Goal: Find specific page/section: Find specific page/section

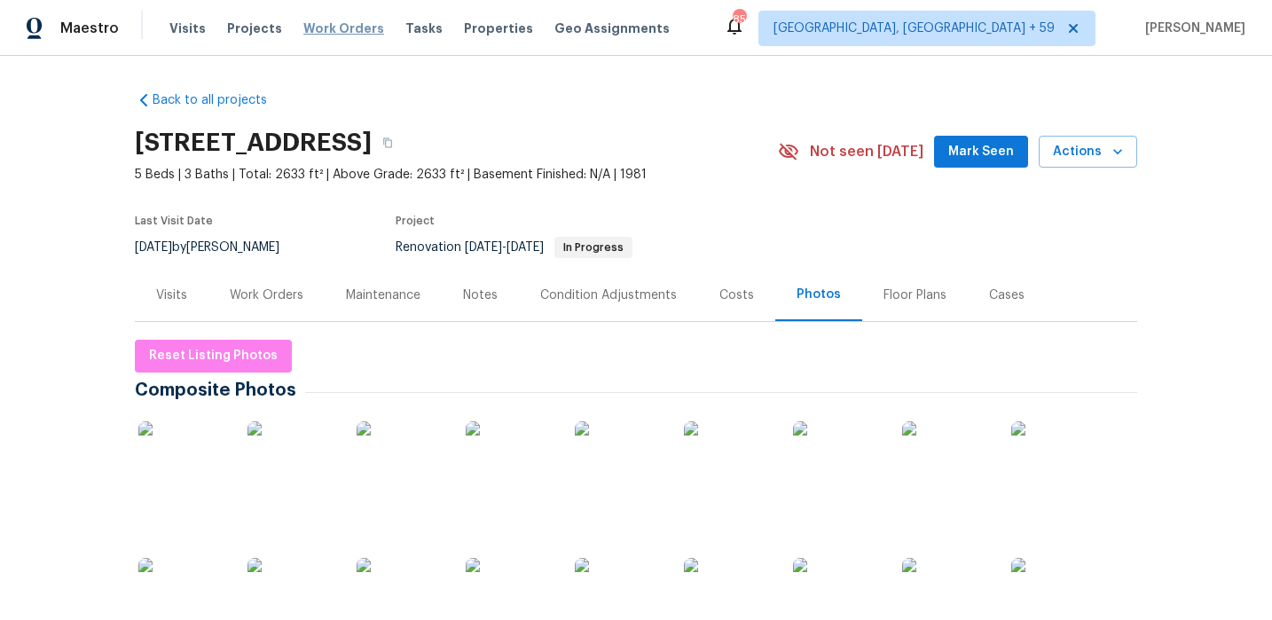
click at [347, 27] on span "Work Orders" at bounding box center [343, 29] width 81 height 18
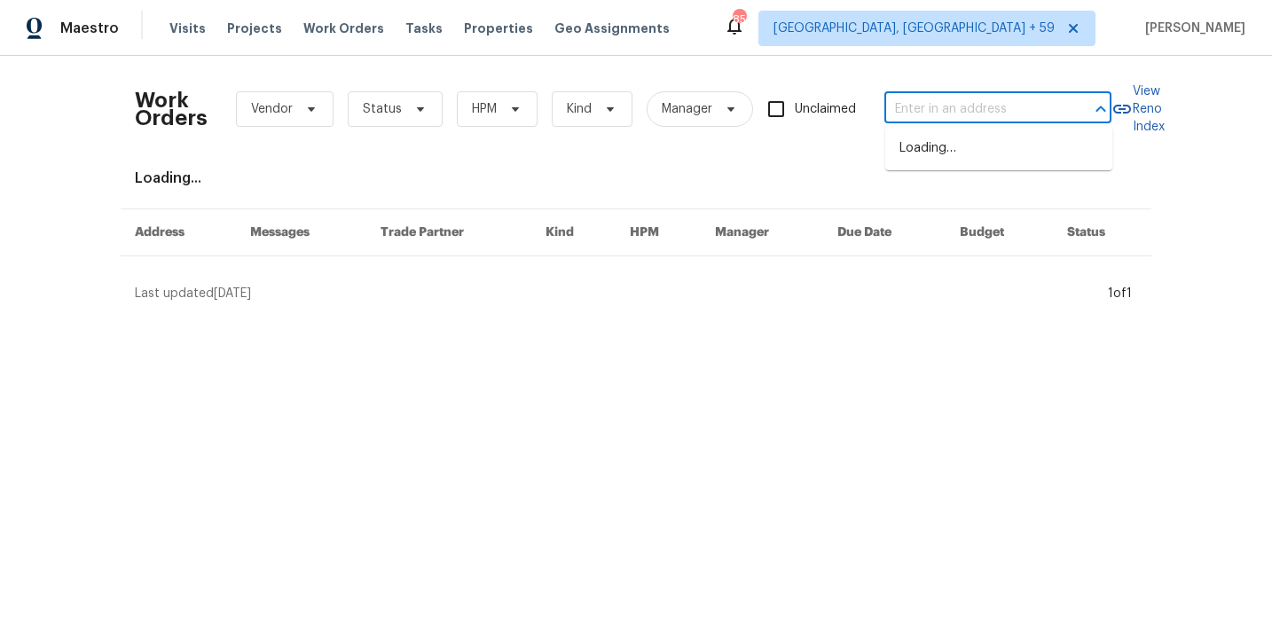
click at [970, 114] on input "text" at bounding box center [972, 109] width 177 height 27
type input "125 johnsons"
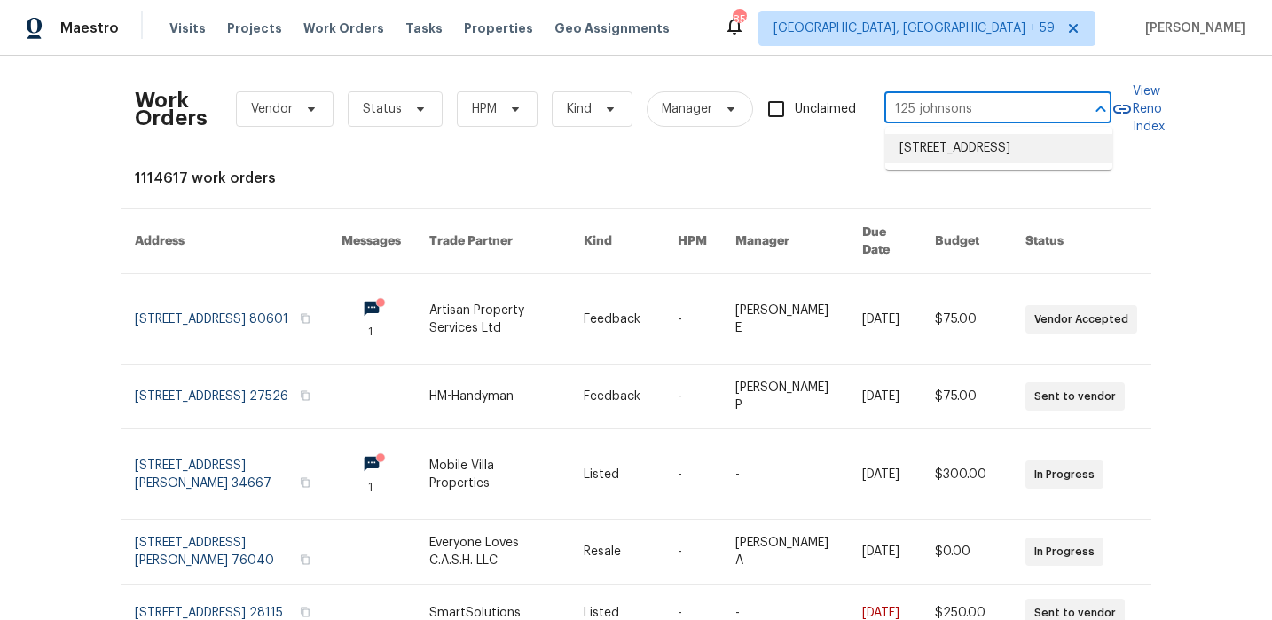
click at [978, 145] on li "[STREET_ADDRESS]" at bounding box center [998, 148] width 227 height 29
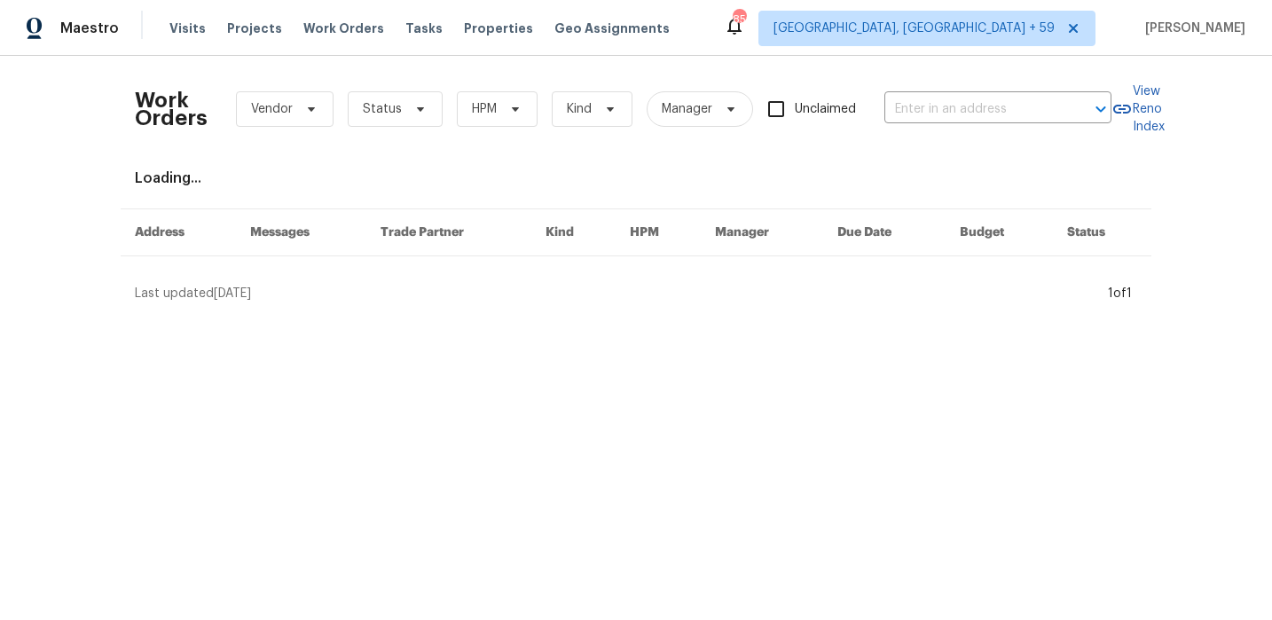
type input "[STREET_ADDRESS]"
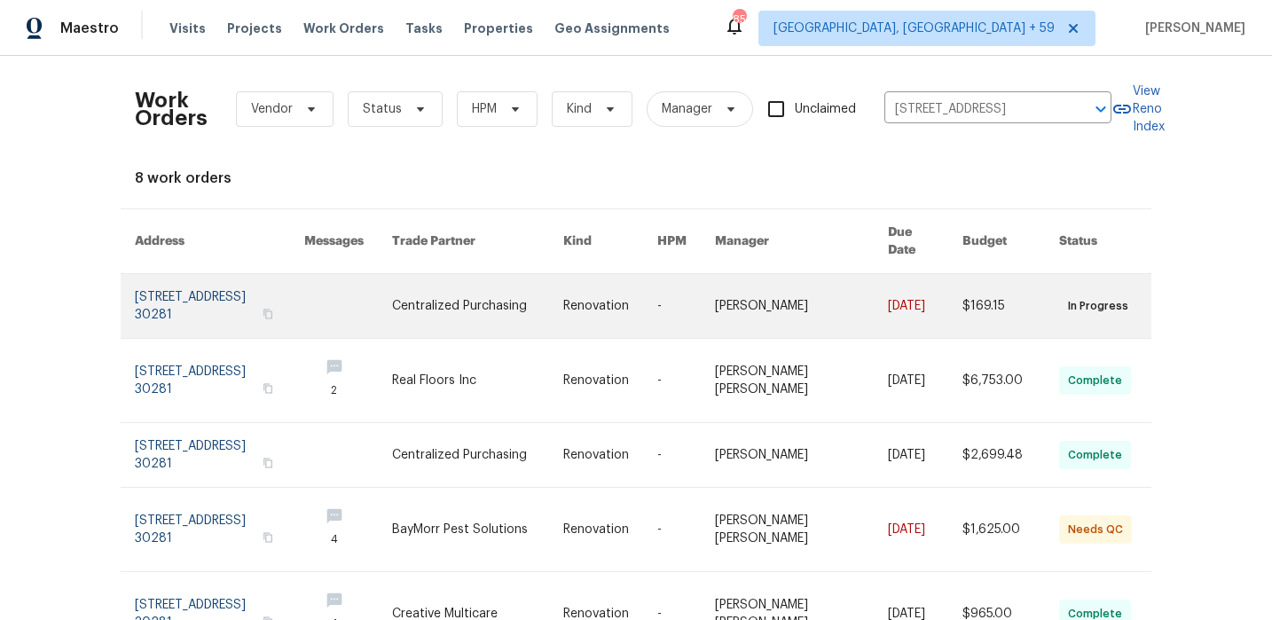
click at [215, 290] on link at bounding box center [219, 306] width 169 height 64
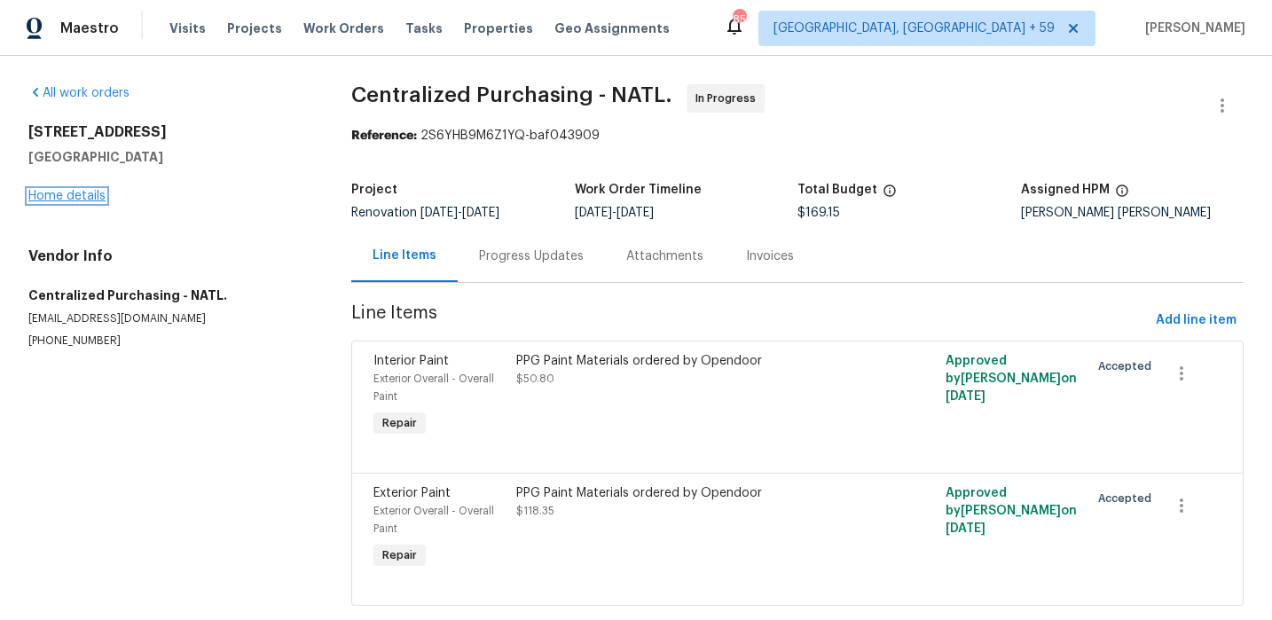
click at [66, 191] on link "Home details" at bounding box center [66, 196] width 77 height 12
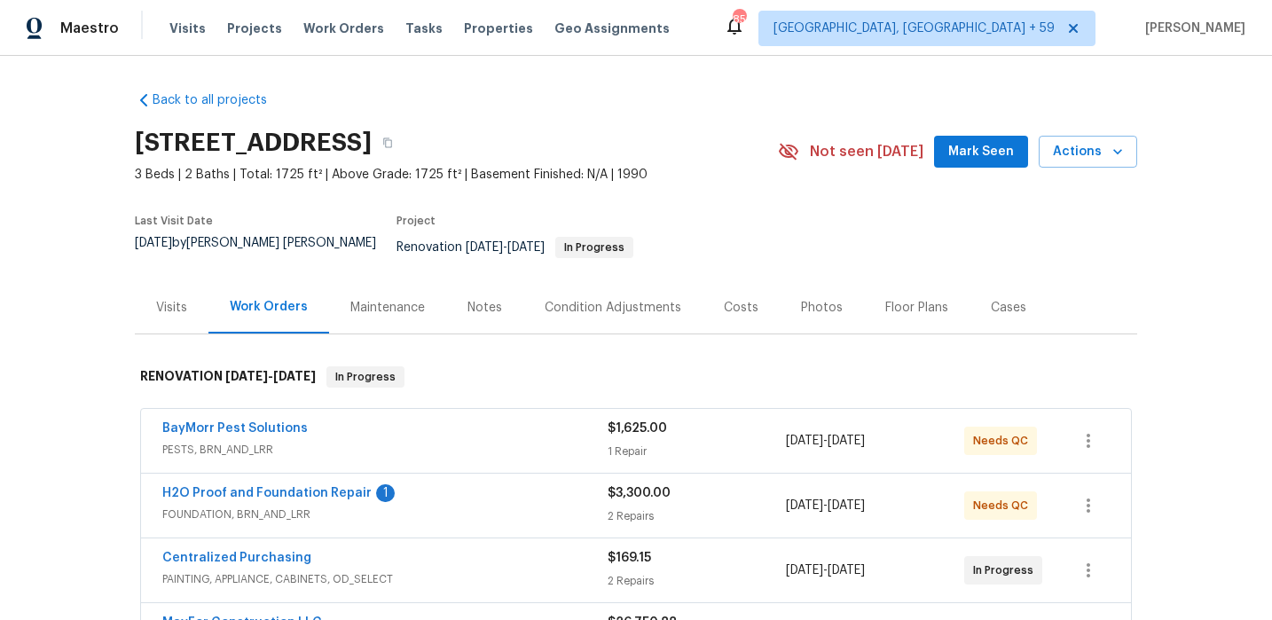
click at [178, 299] on div "Visits" at bounding box center [171, 308] width 31 height 18
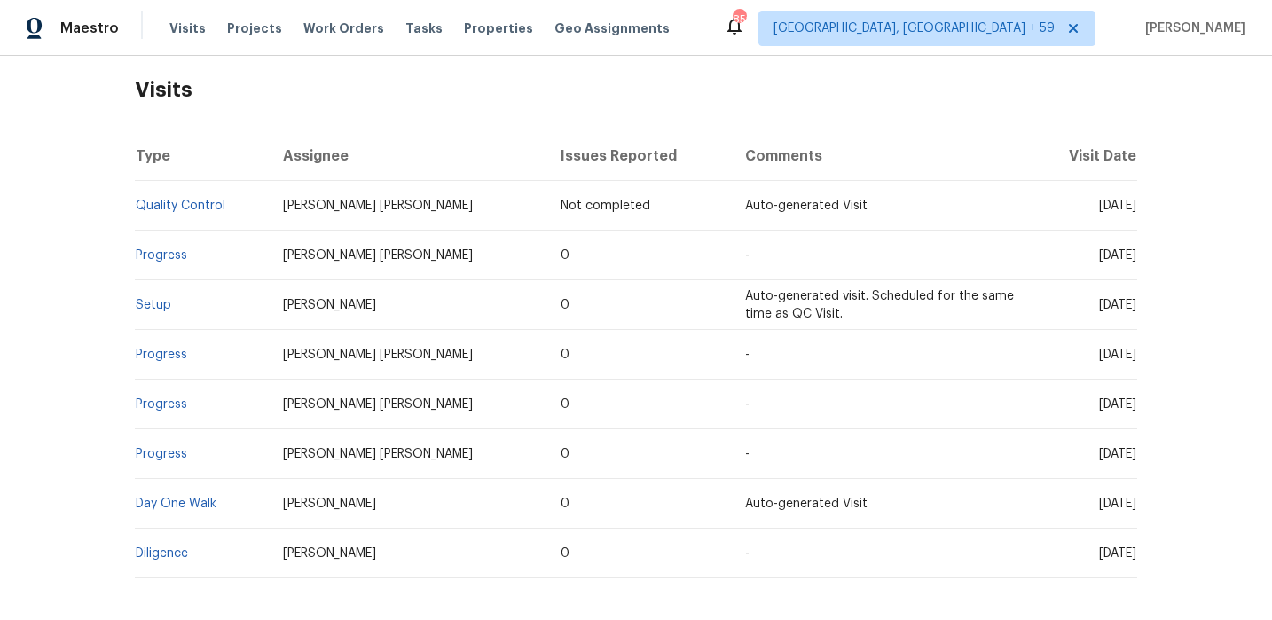
scroll to position [323, 0]
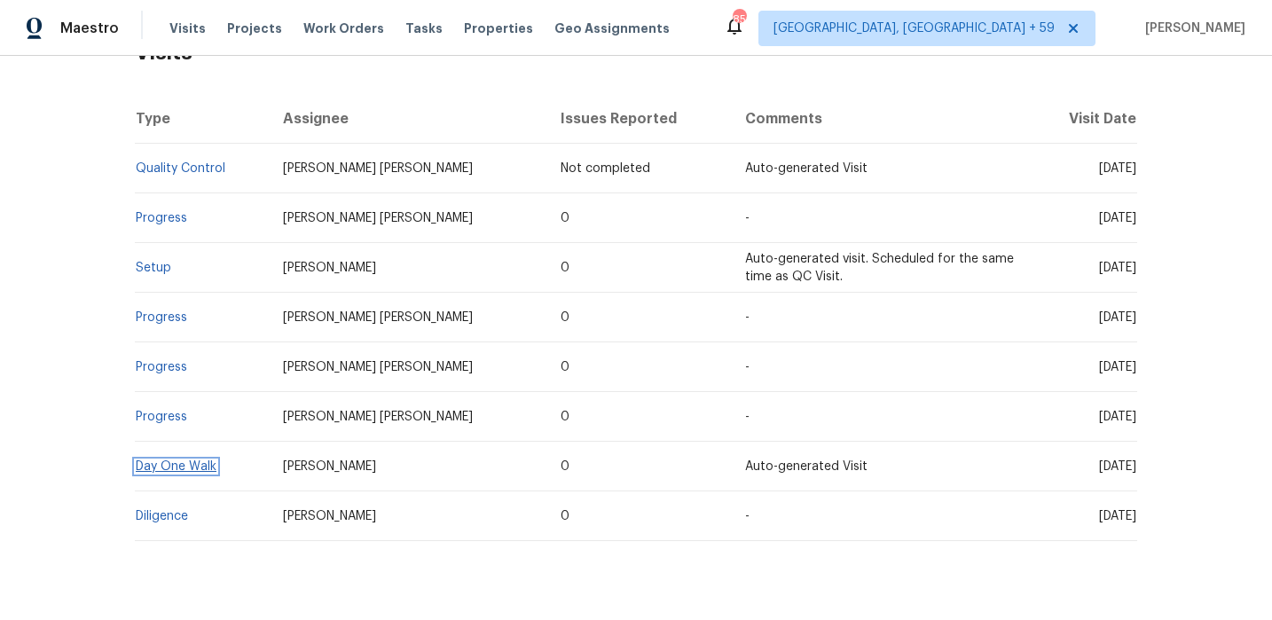
click at [178, 460] on link "Day One Walk" at bounding box center [176, 466] width 81 height 12
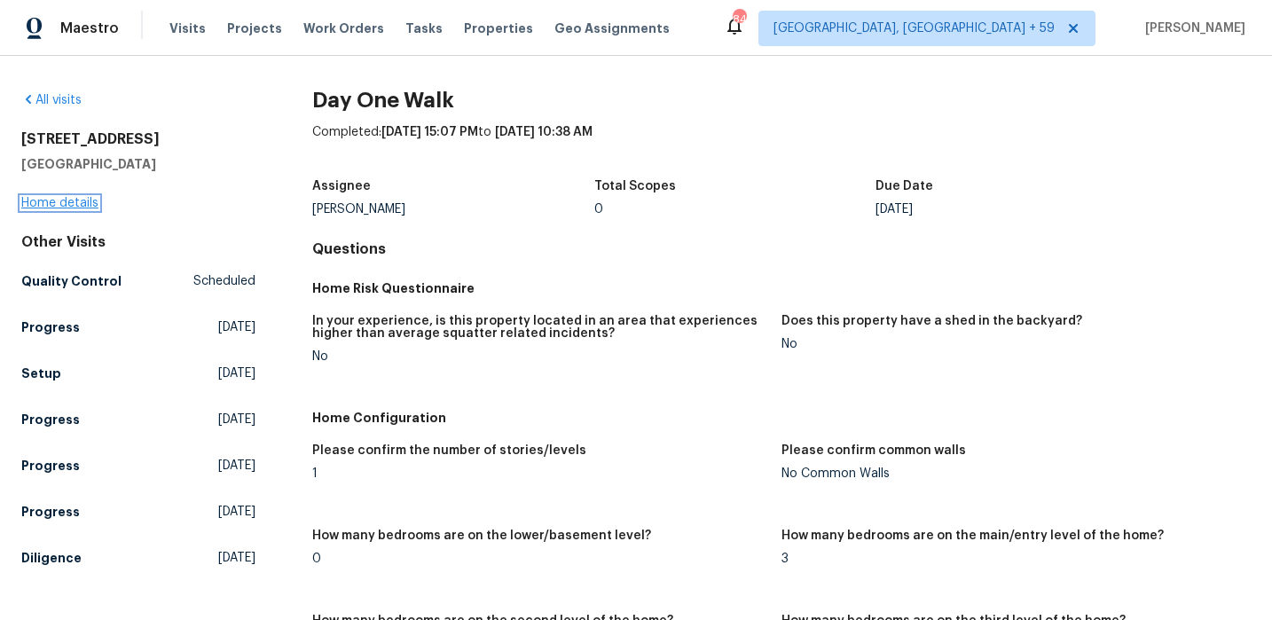
click at [84, 198] on link "Home details" at bounding box center [59, 203] width 77 height 12
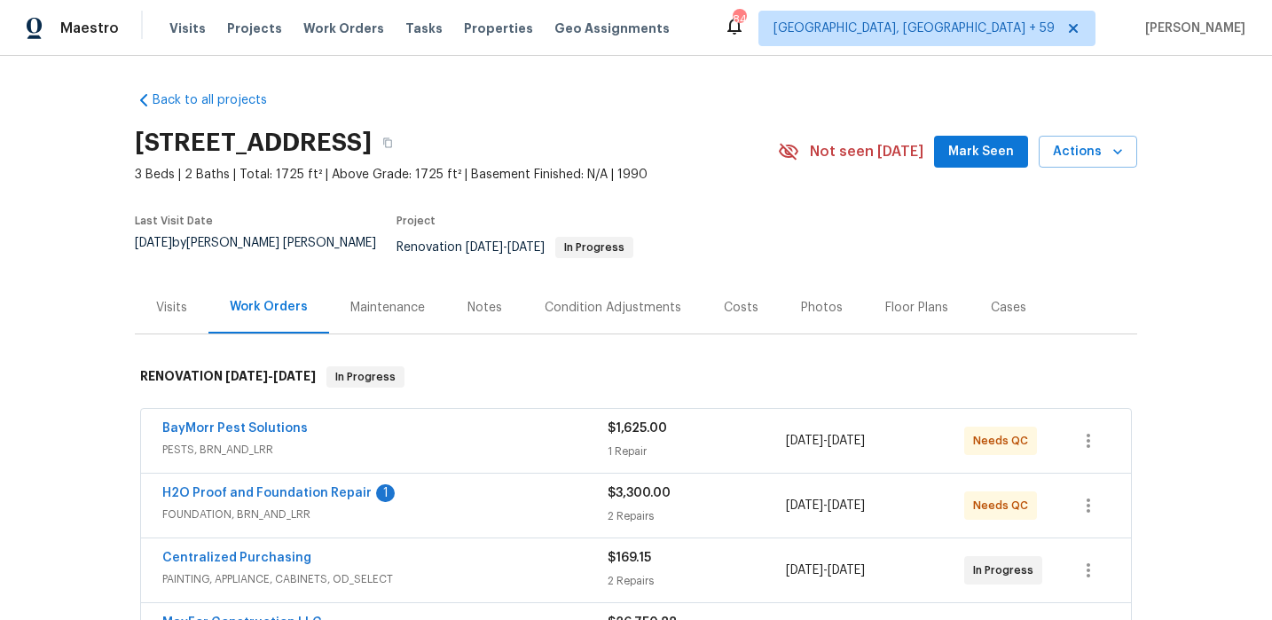
click at [176, 284] on div "Visits" at bounding box center [172, 307] width 74 height 52
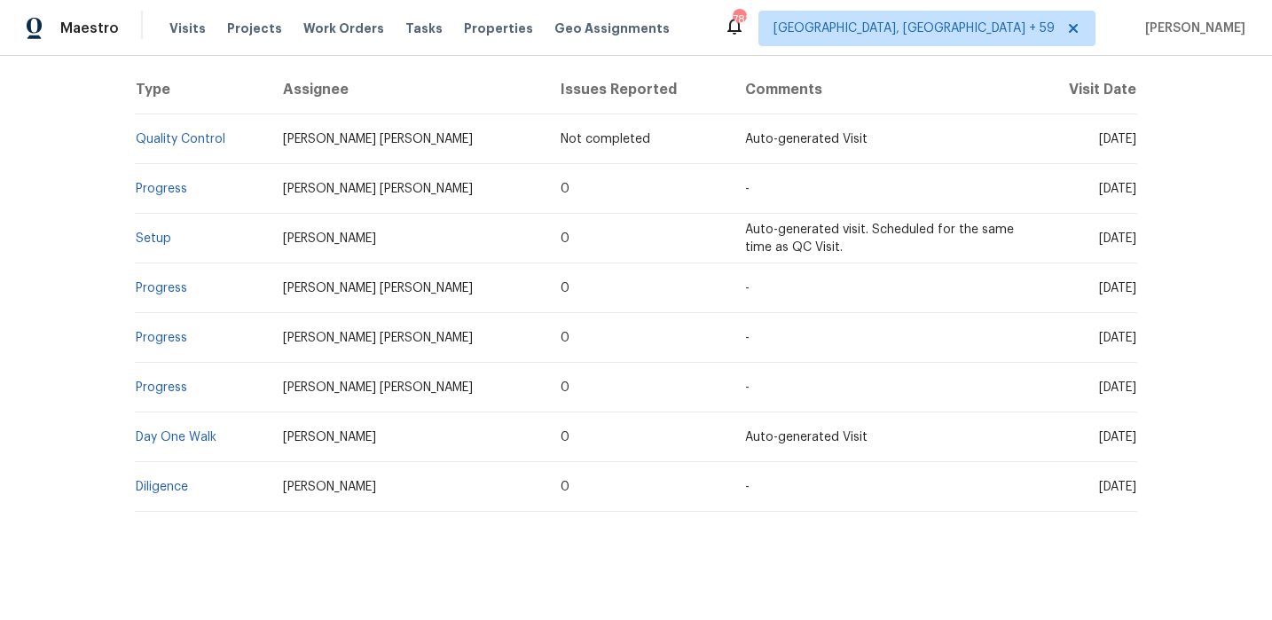
scroll to position [352, 0]
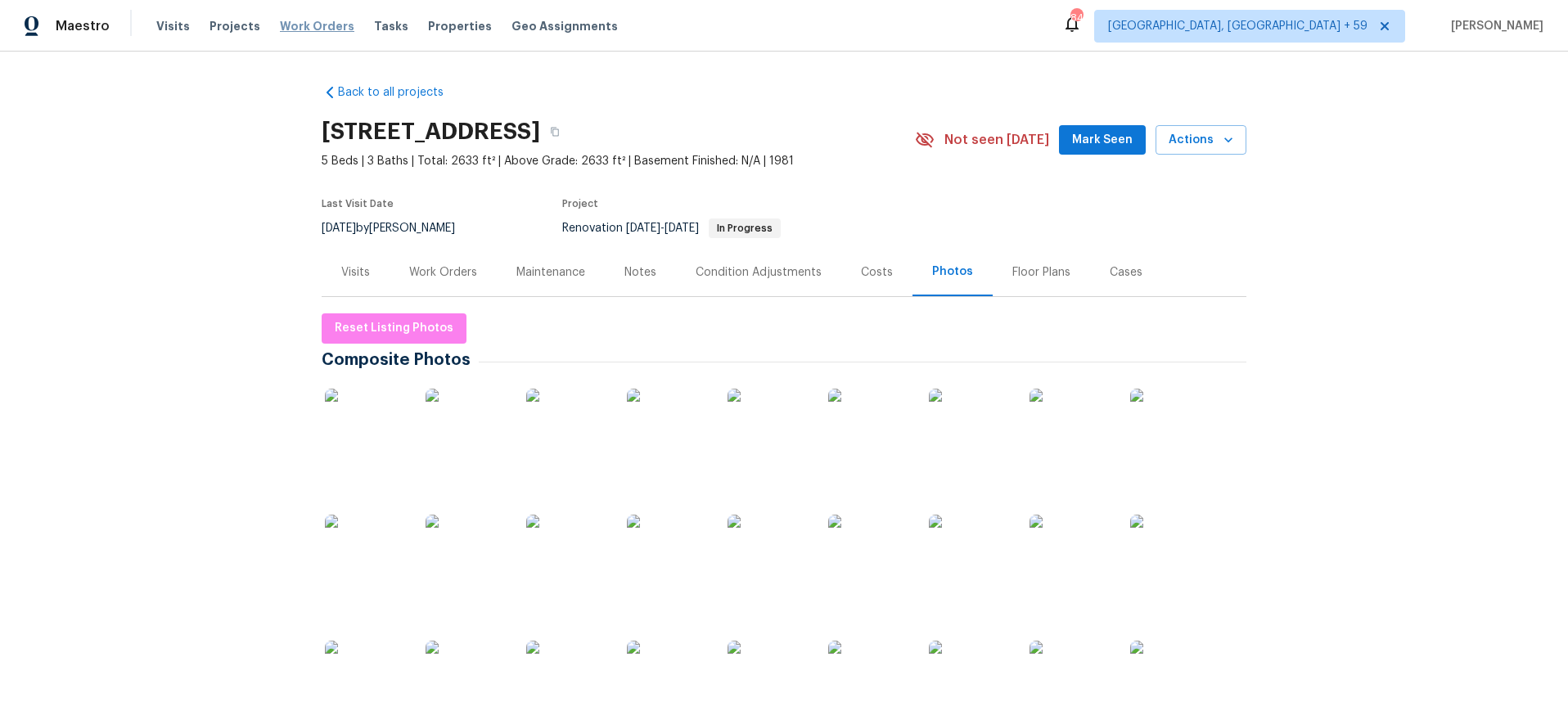
drag, startPoint x: 317, startPoint y: 17, endPoint x: 308, endPoint y: 25, distance: 12.0
click at [317, 17] on div "Visits Projects Work Orders Tasks Properties Geo Assignments" at bounding box center [397, 26] width 482 height 32
click at [308, 25] on span "Work Orders" at bounding box center [317, 27] width 75 height 17
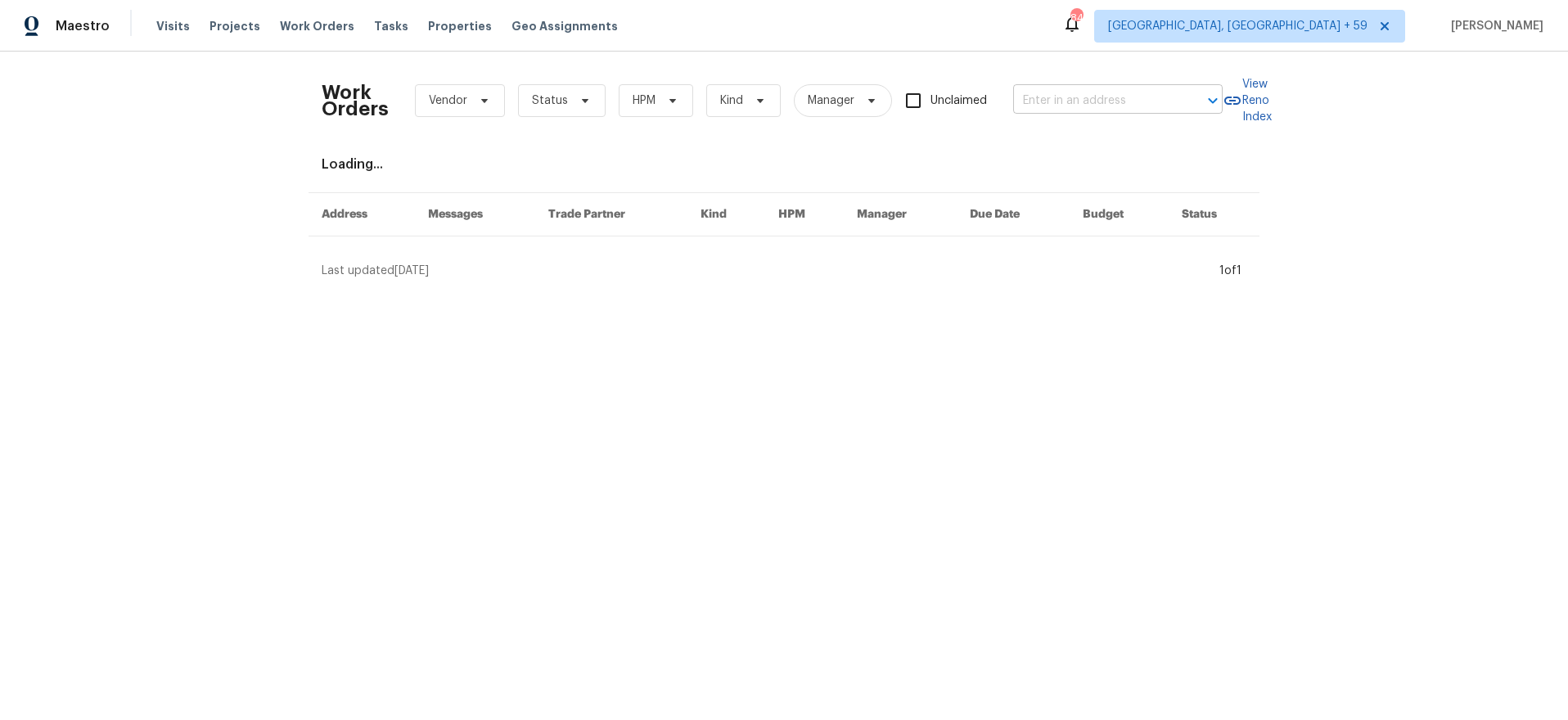
click at [1097, 102] on input "text" at bounding box center [1095, 101] width 163 height 25
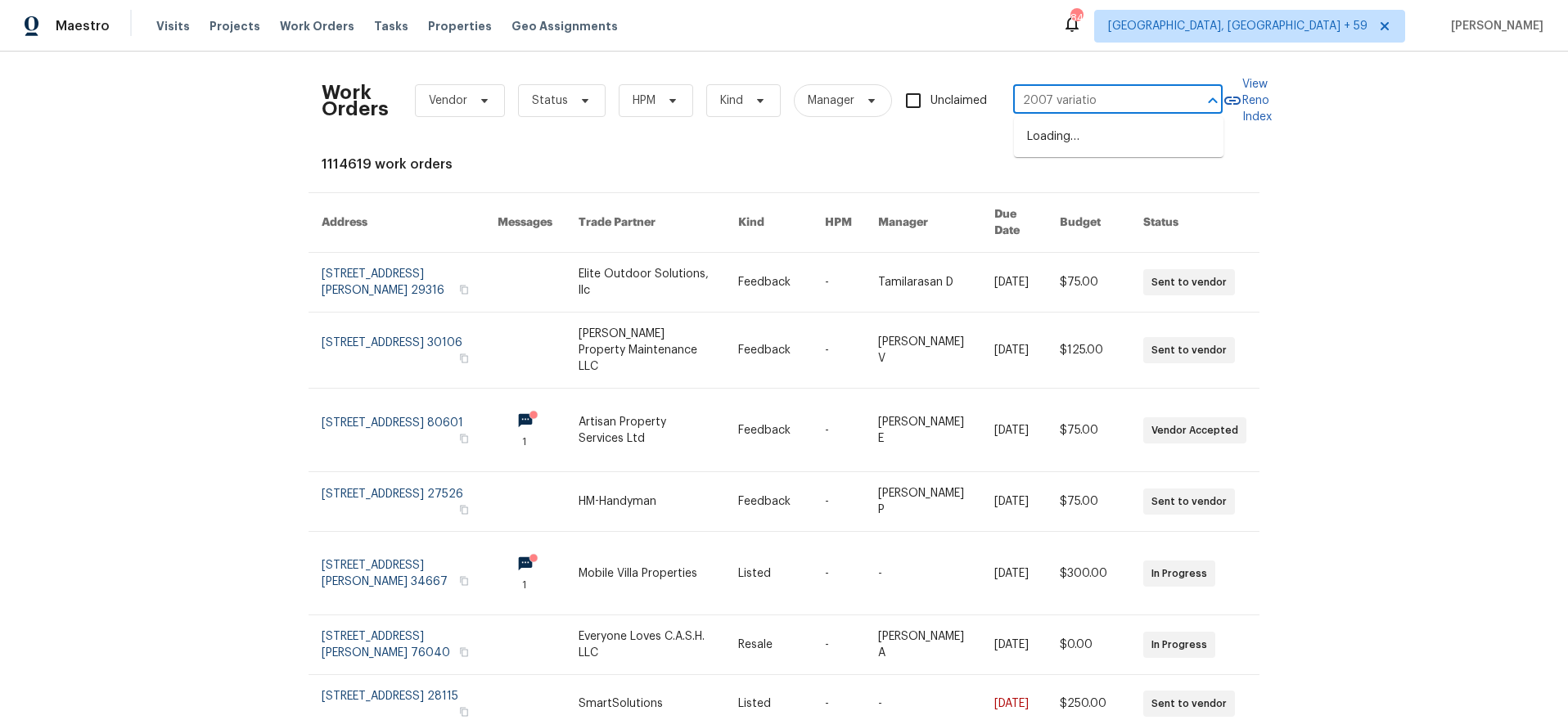
type input "2007 variation"
click at [1062, 128] on li "2007 Variations Dr NE, Atlanta, GA 30329" at bounding box center [1119, 154] width 209 height 62
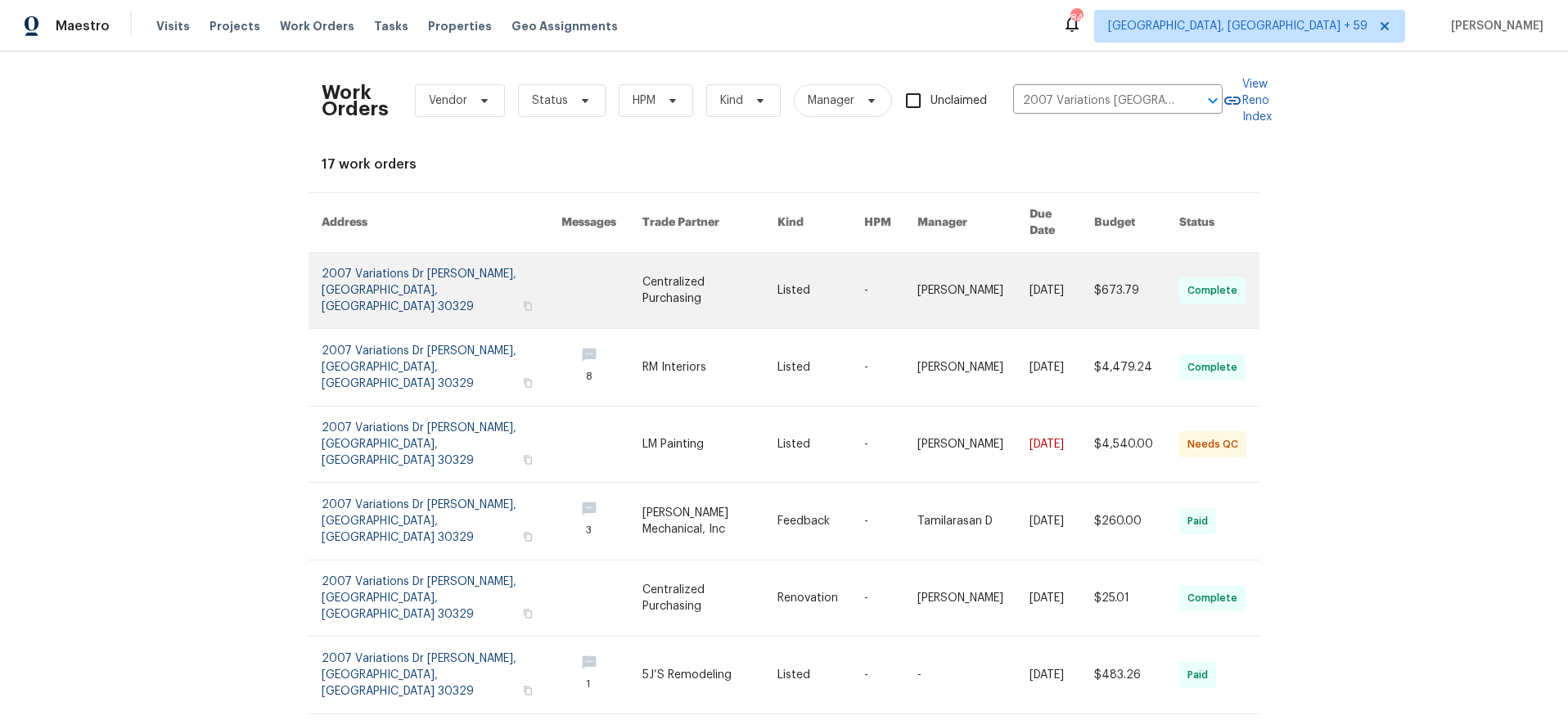
click at [340, 264] on link at bounding box center [442, 291] width 240 height 76
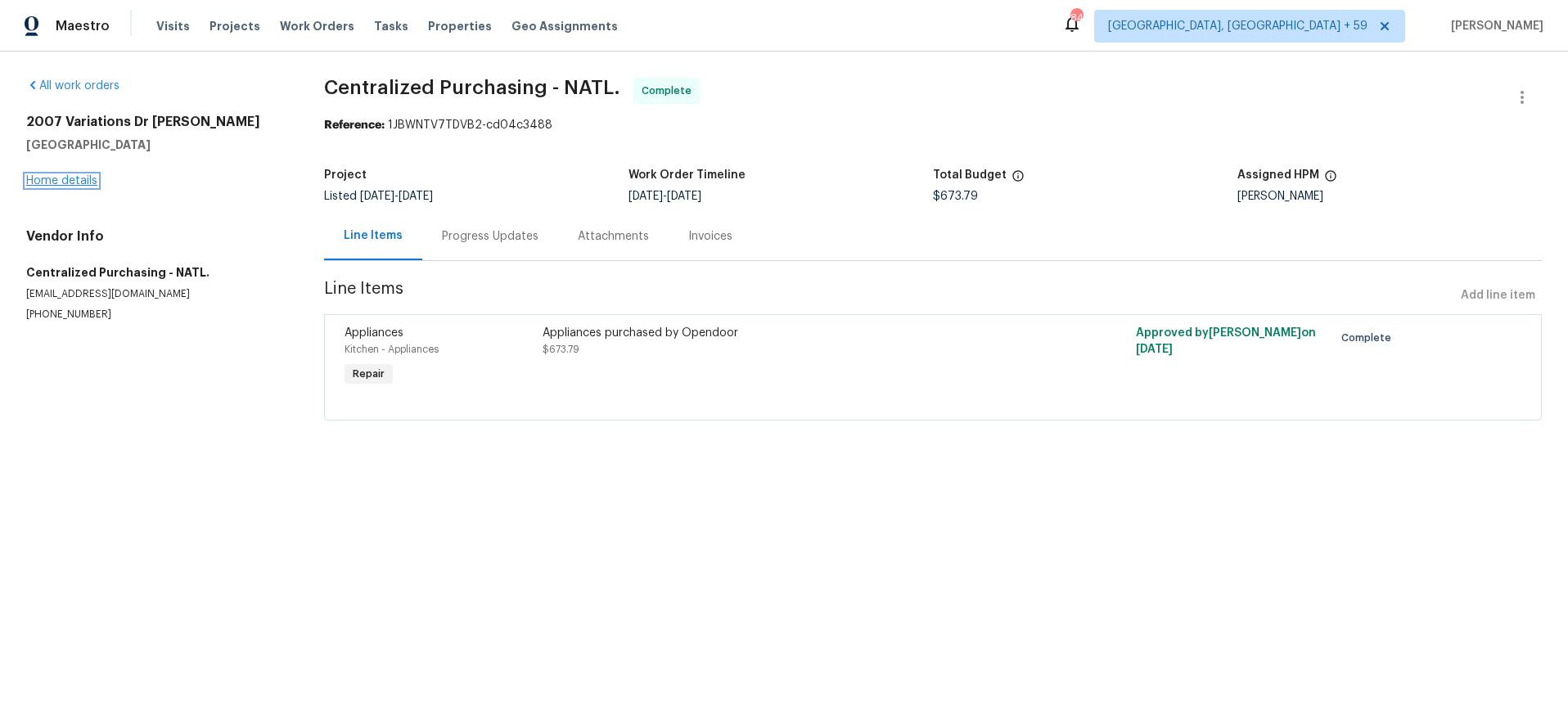
click at [64, 179] on link "Home details" at bounding box center [61, 181] width 71 height 11
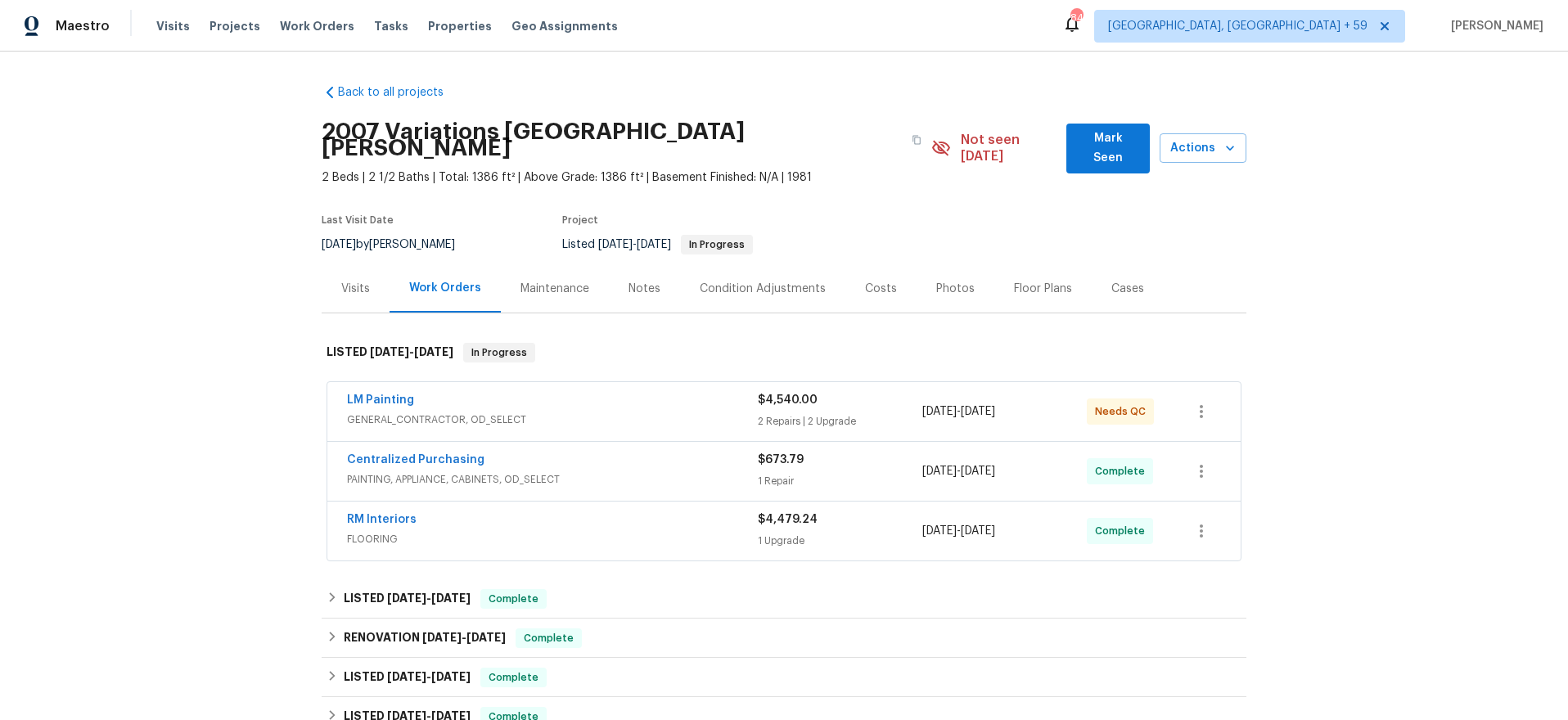
click at [612, 392] on div "LM Painting" at bounding box center [552, 402] width 411 height 19
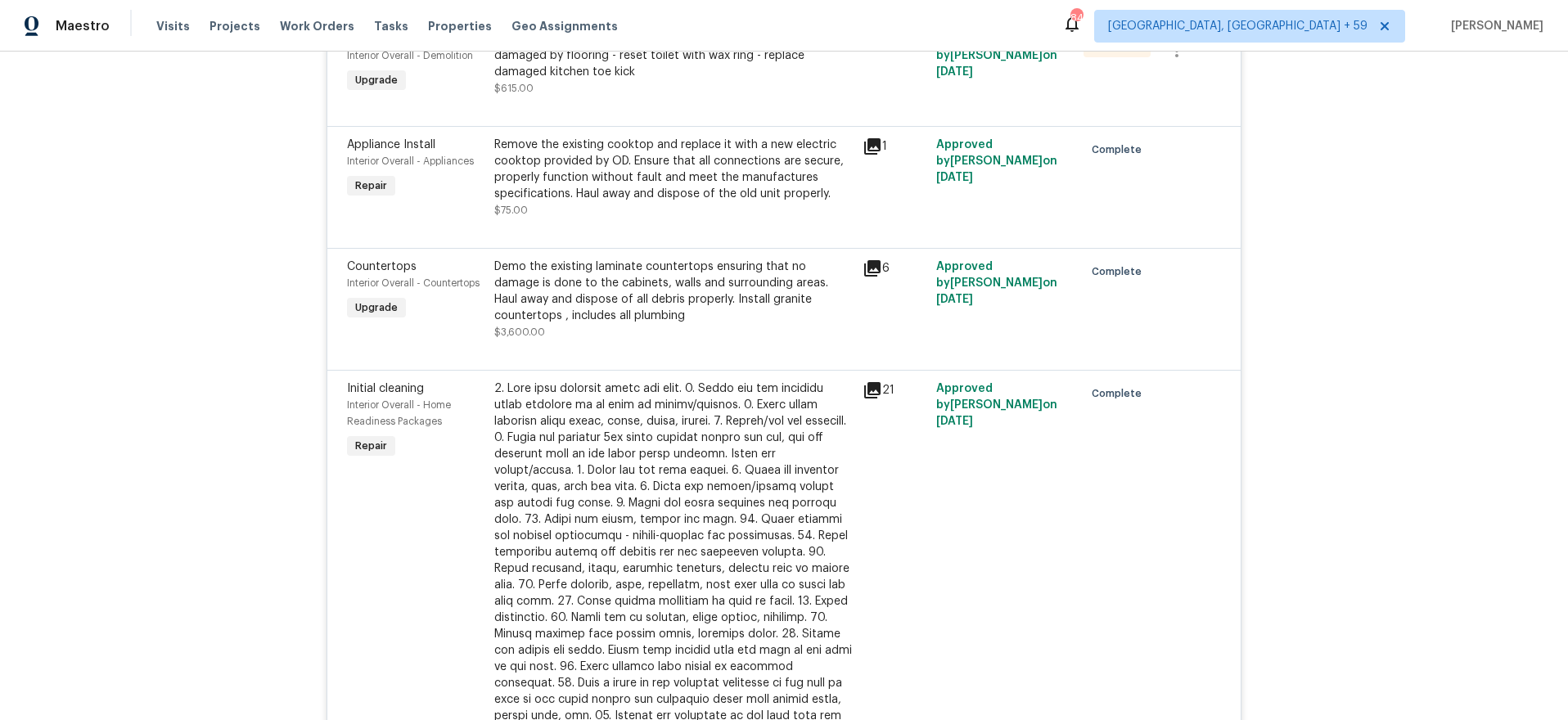
scroll to position [464, 0]
click at [875, 258] on icon at bounding box center [873, 267] width 17 height 17
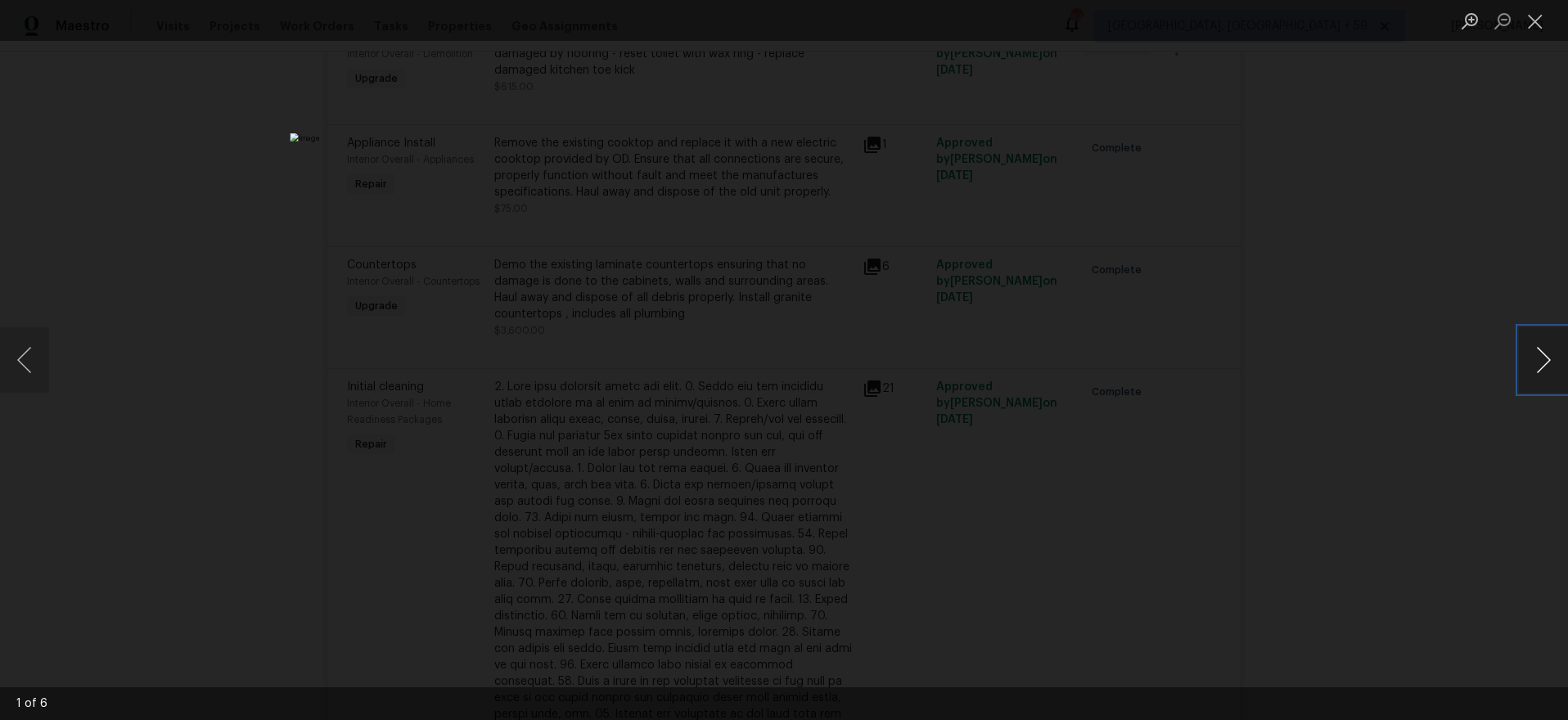
click at [1535, 357] on button "Next image" at bounding box center [1543, 360] width 49 height 66
click at [1534, 357] on button "Next image" at bounding box center [1543, 360] width 49 height 66
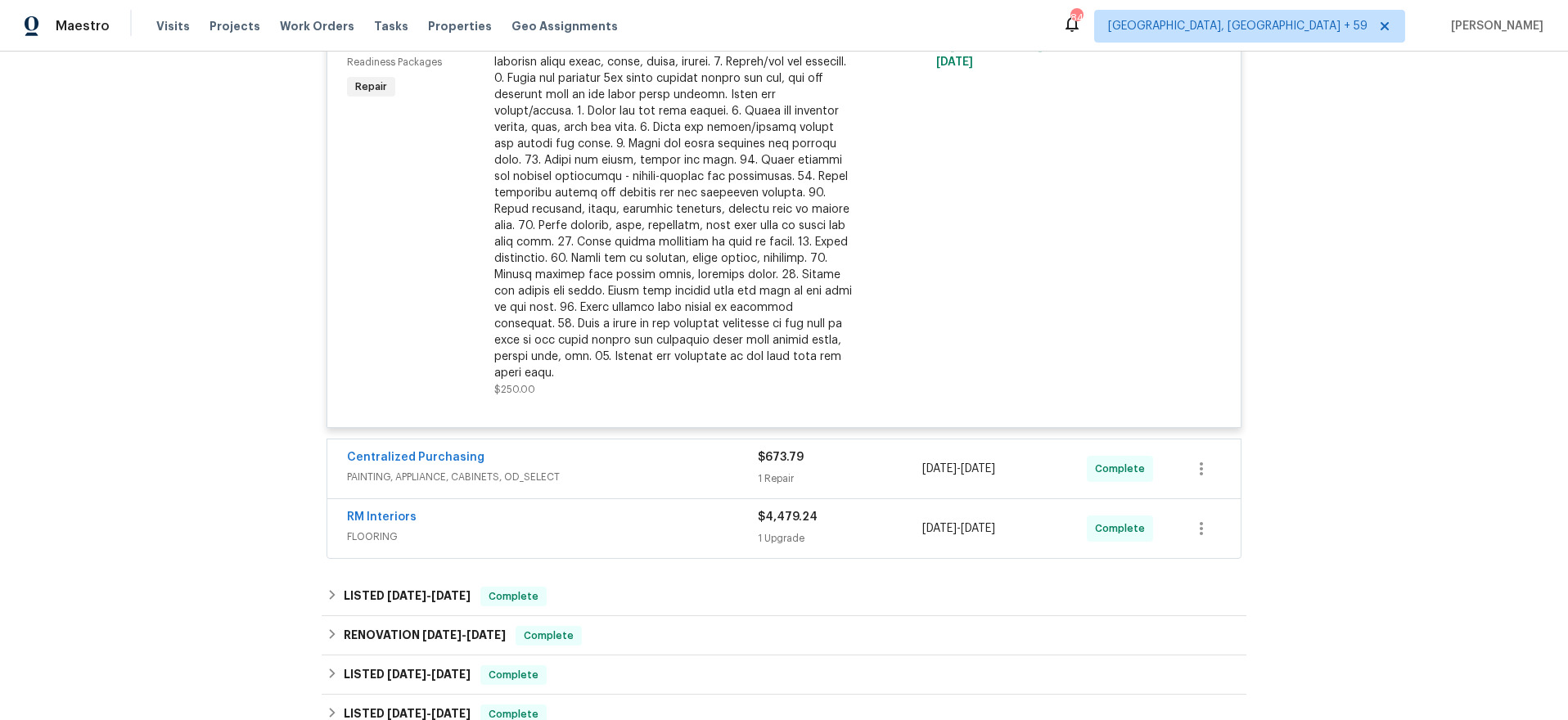
scroll to position [857, 0]
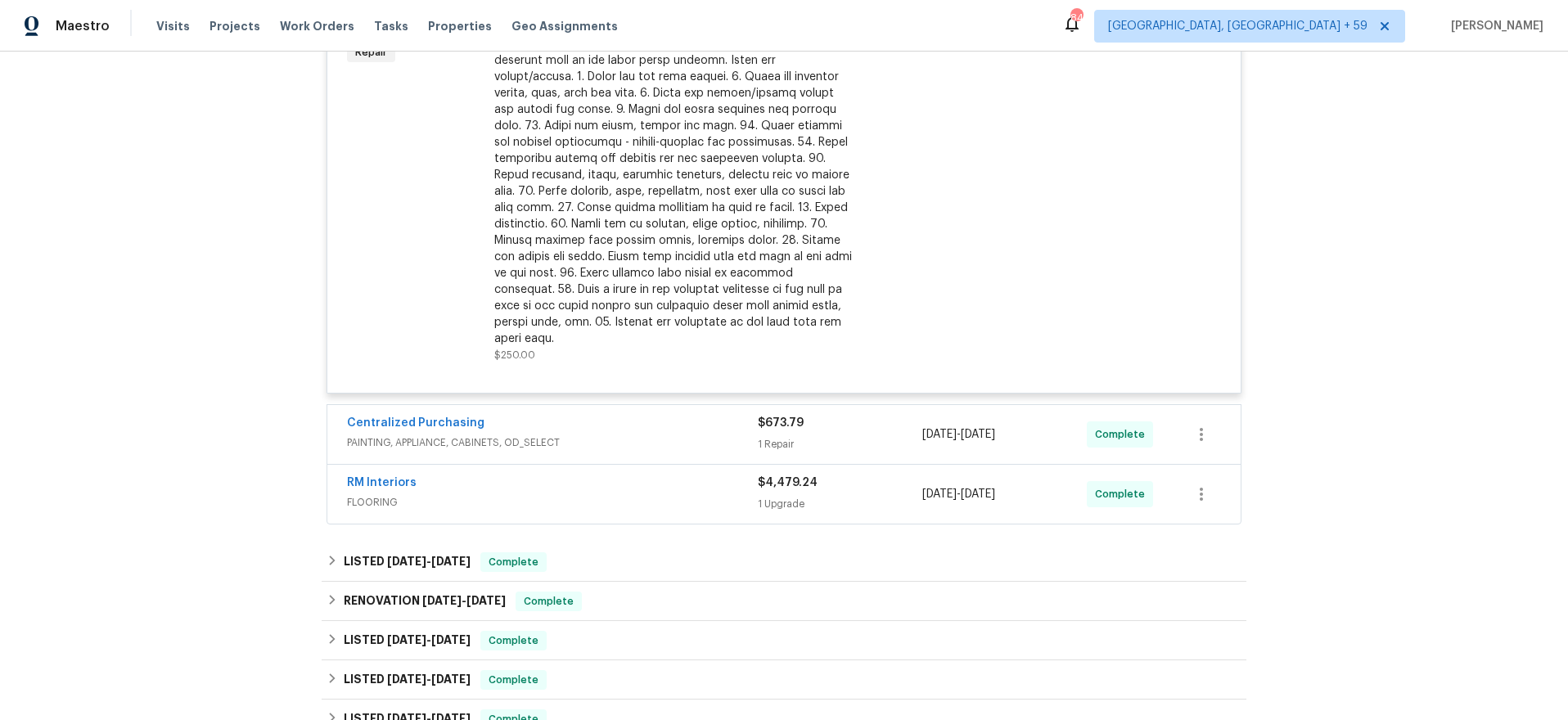
click at [677, 495] on span "FLOORING" at bounding box center [552, 503] width 411 height 17
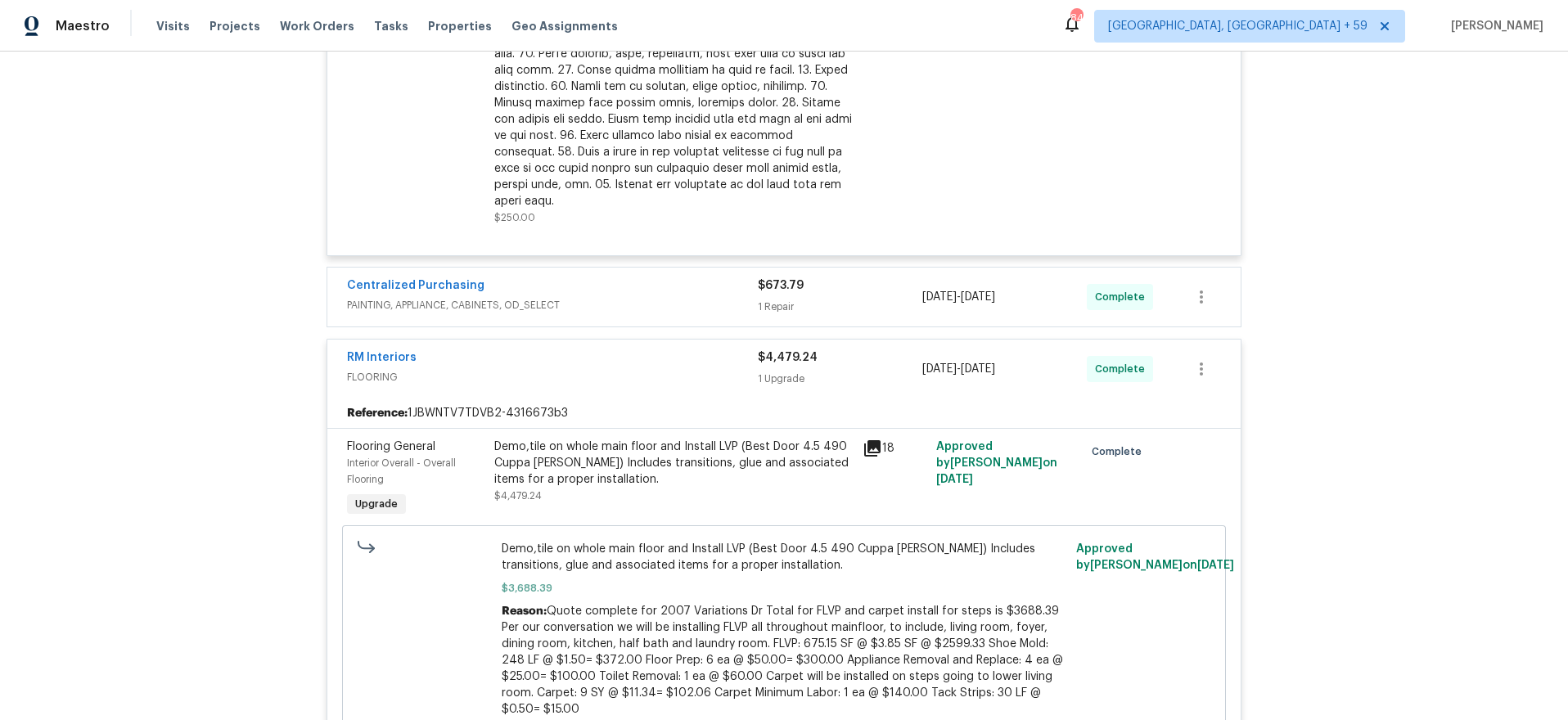
scroll to position [852, 0]
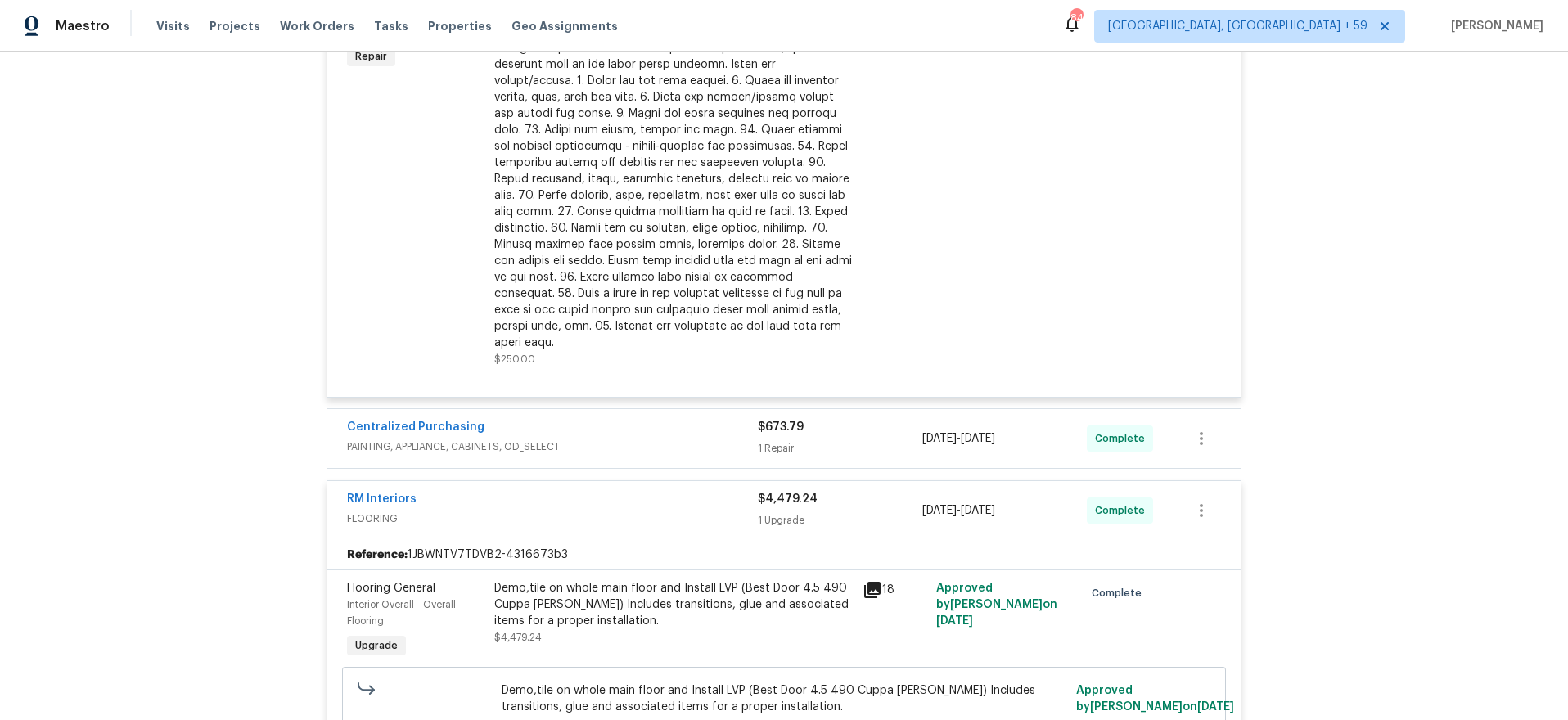
click at [690, 419] on div "Centralized Purchasing" at bounding box center [552, 428] width 411 height 19
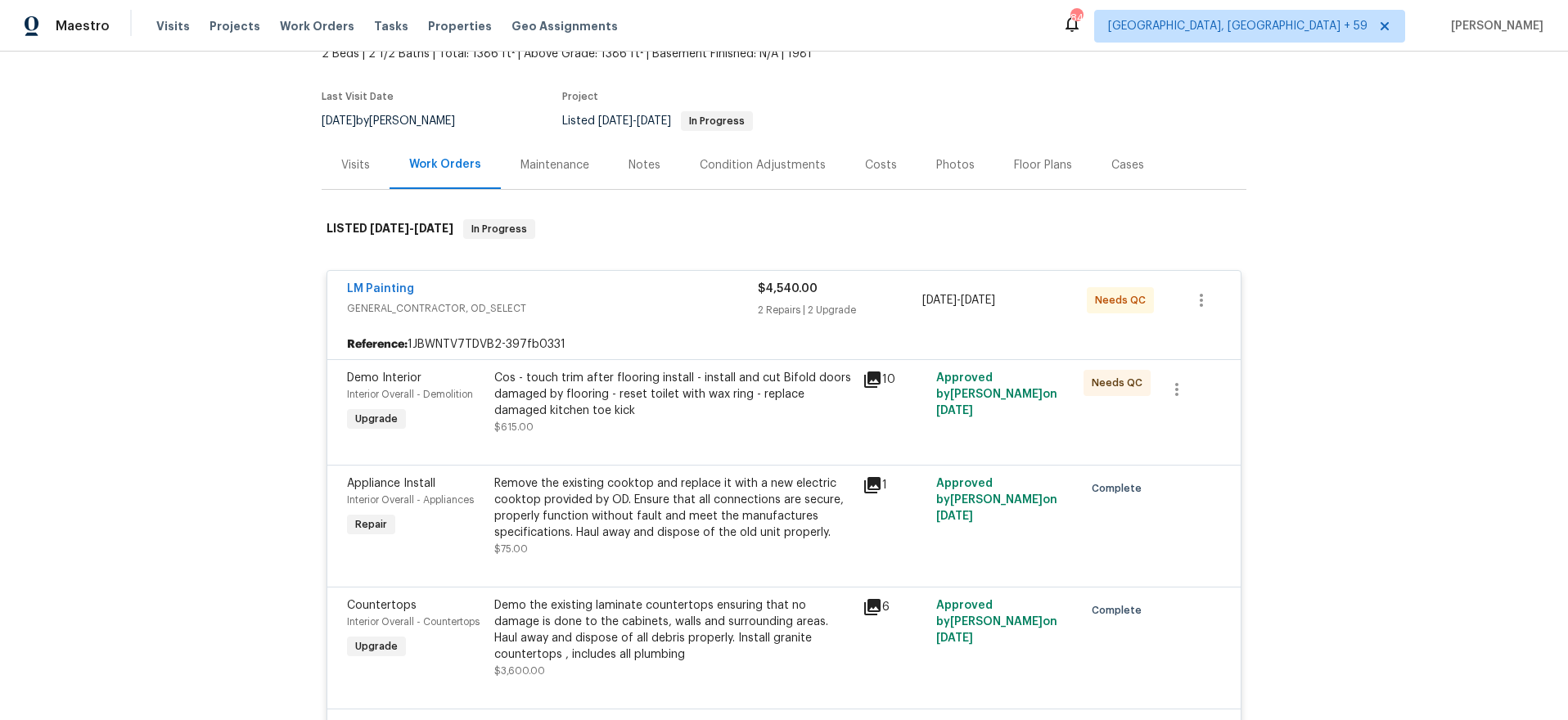
scroll to position [119, 0]
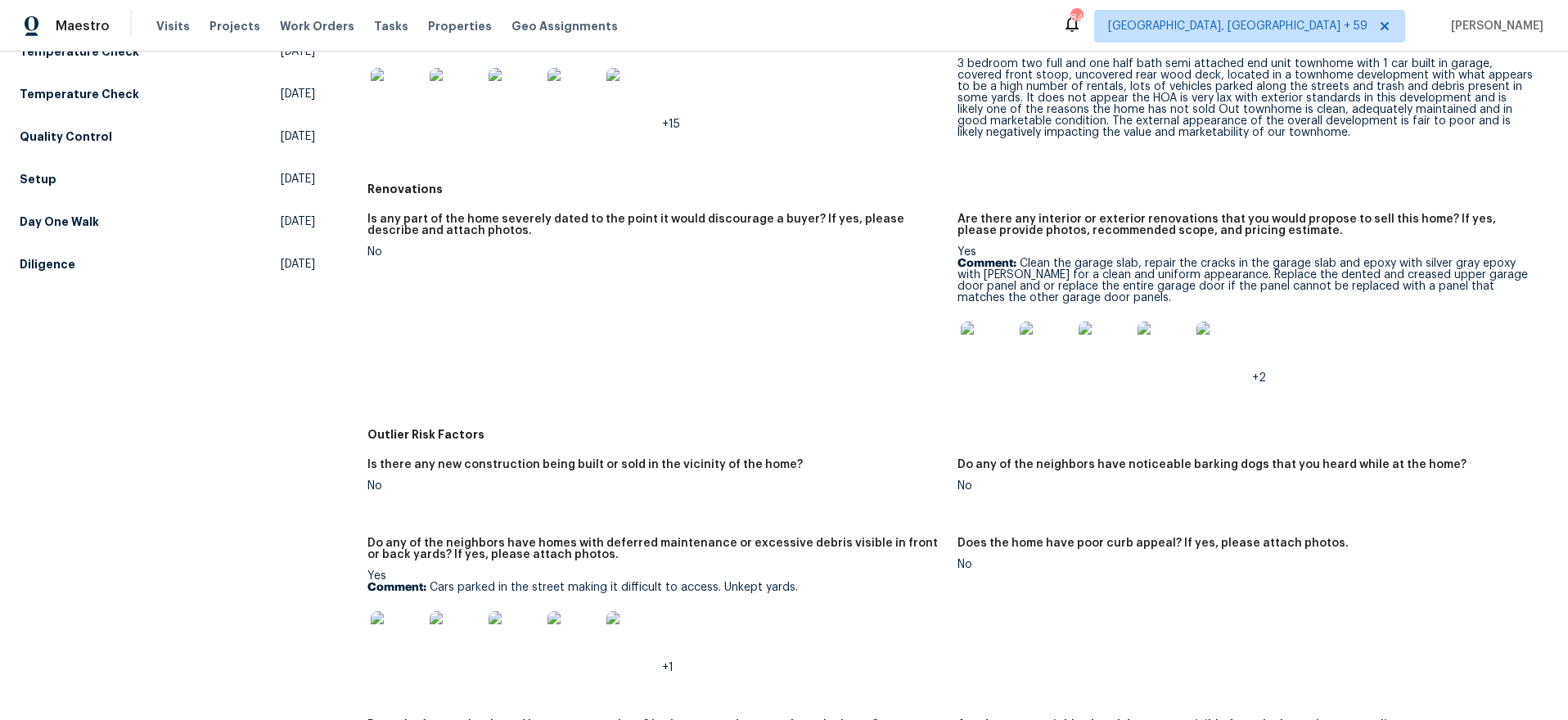
scroll to position [541, 0]
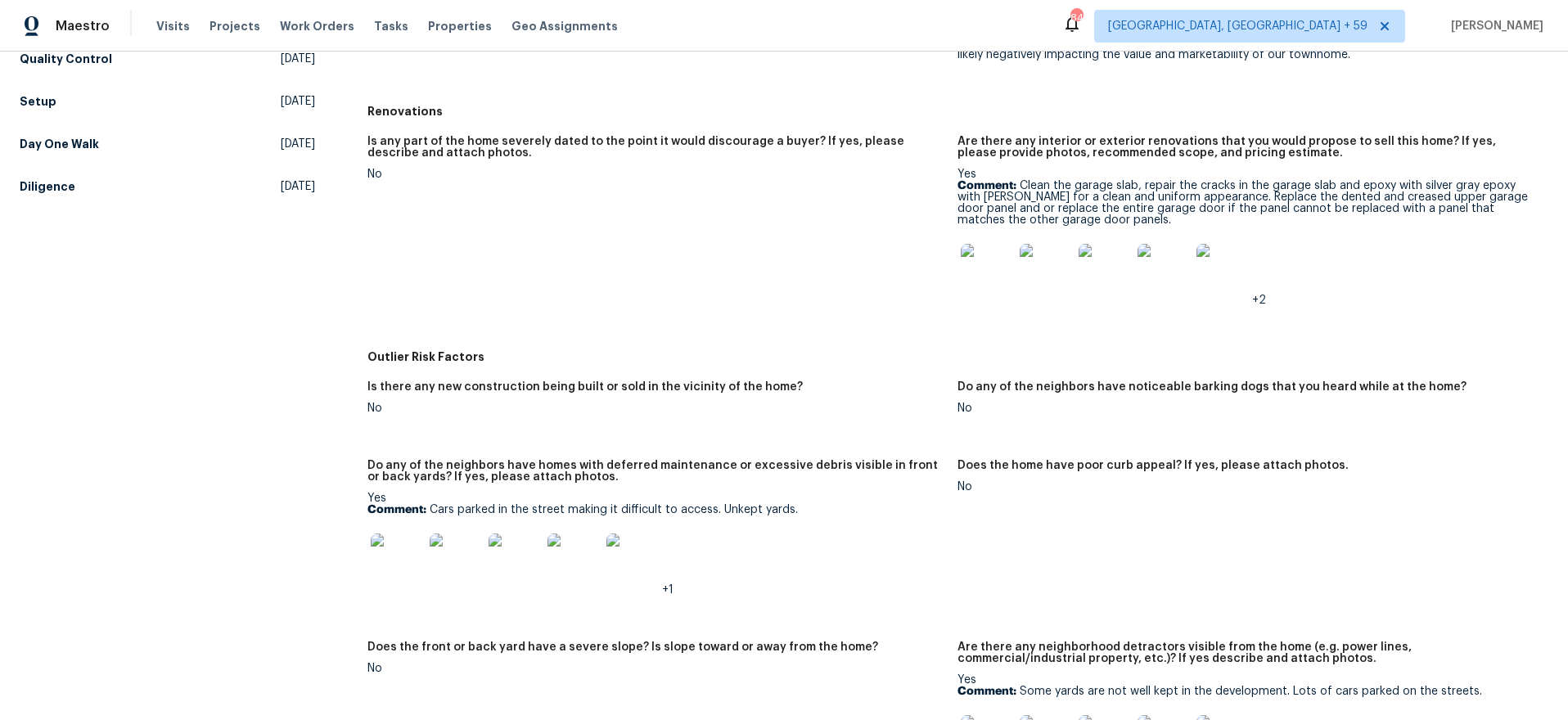
click at [988, 270] on img at bounding box center [987, 270] width 53 height 53
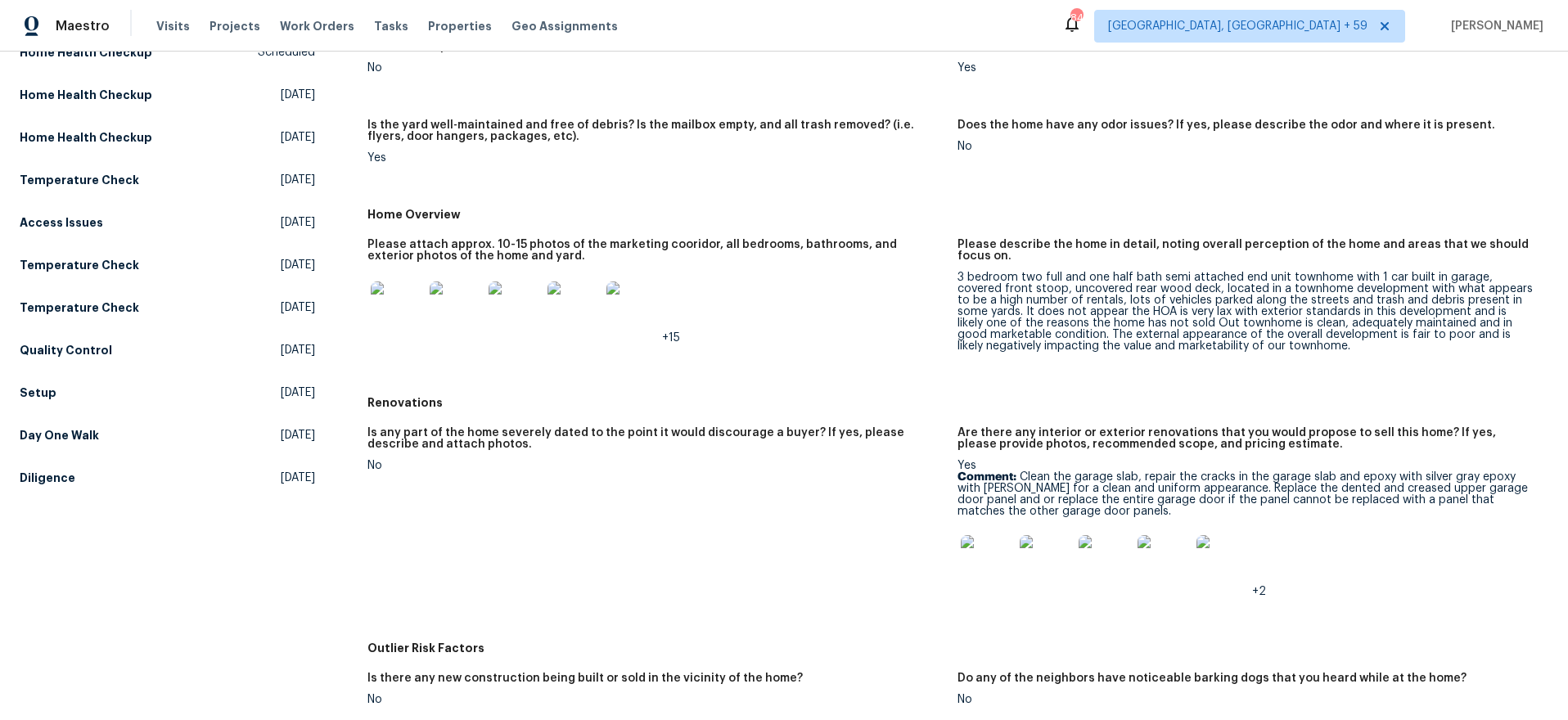
scroll to position [573, 0]
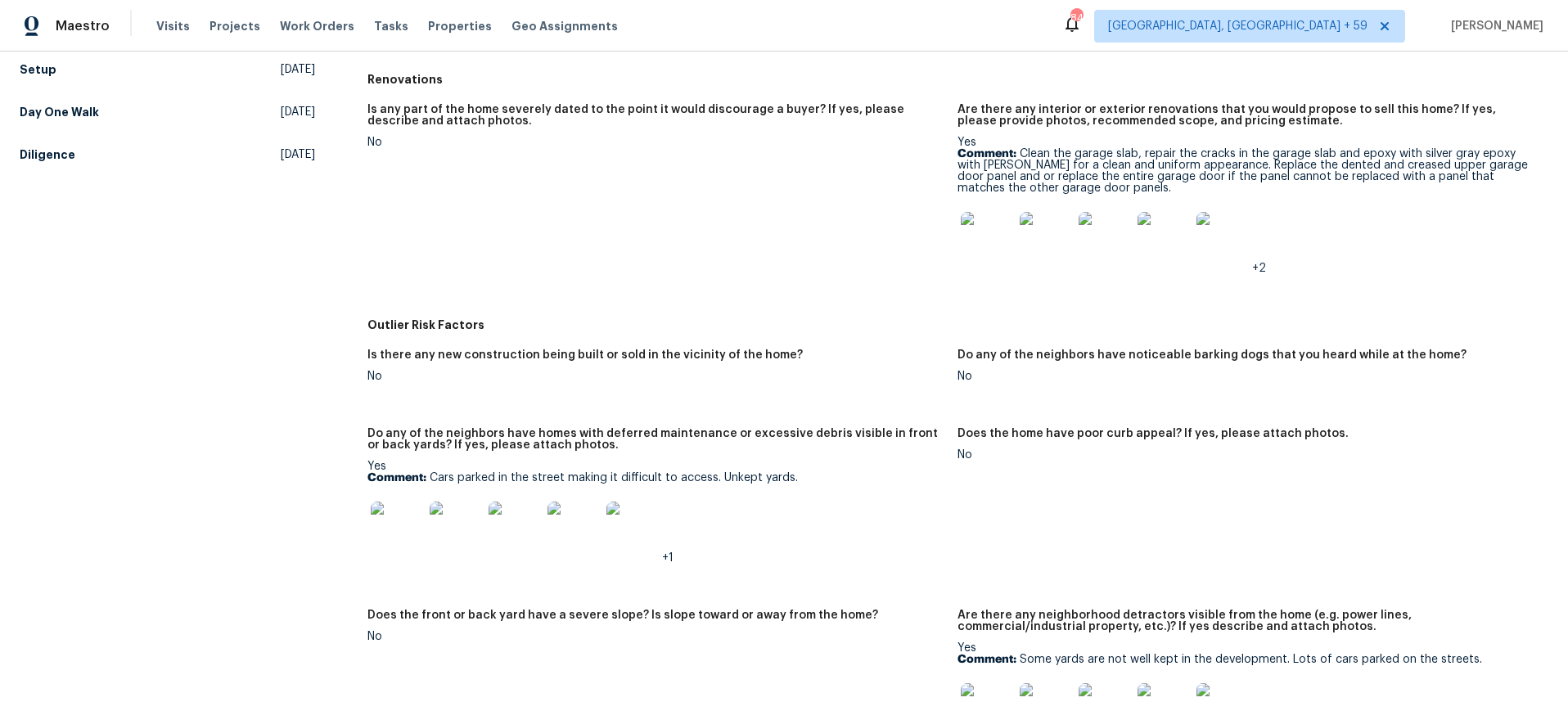
click at [1162, 245] on img at bounding box center [1164, 238] width 53 height 53
click at [1107, 221] on img at bounding box center [1105, 238] width 53 height 53
